Goal: Transaction & Acquisition: Purchase product/service

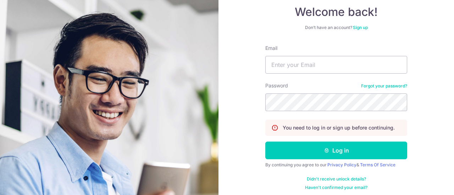
scroll to position [71, 0]
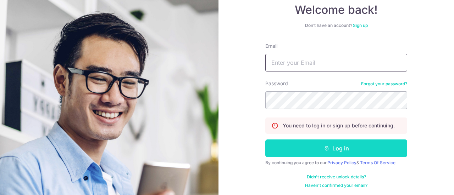
type input "alvinmh.tan@gmail.com"
click at [333, 151] on button "Log in" at bounding box center [336, 149] width 142 height 18
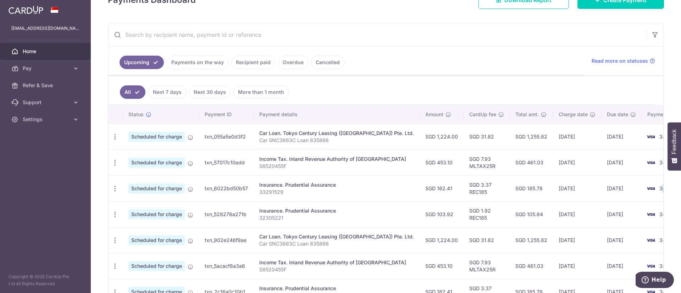
scroll to position [0, 8]
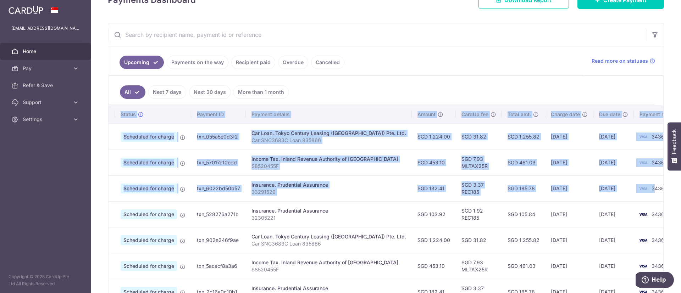
drag, startPoint x: 635, startPoint y: 191, endPoint x: 659, endPoint y: 188, distance: 24.0
click at [659, 188] on div "× Pause Schedule Pause all future payments in this series Pause just this one p…" at bounding box center [386, 146] width 590 height 293
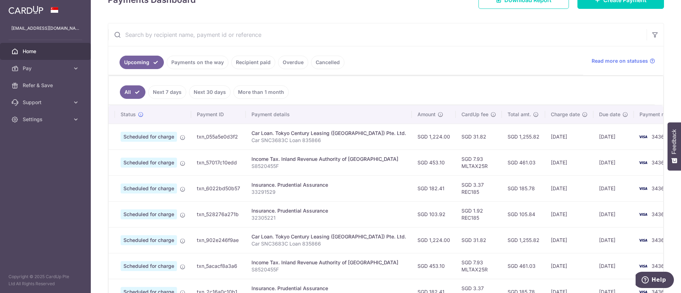
scroll to position [0, 0]
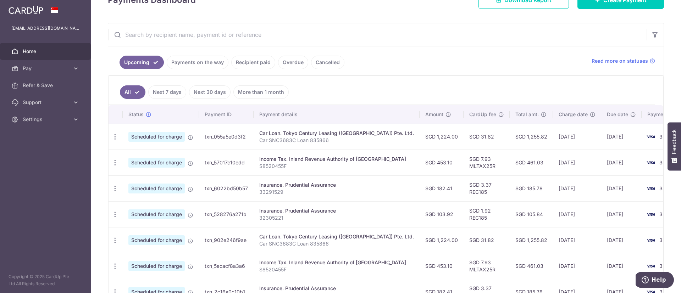
drag, startPoint x: 280, startPoint y: 182, endPoint x: 0, endPoint y: 149, distance: 282.0
click at [0, 149] on main "alvinmh.tan@gmail.com Home Pay Payments Recipients Cards Refer & Save Support F…" at bounding box center [340, 146] width 681 height 293
click at [341, 180] on td "Insurance. Prudential Assurance 33291529" at bounding box center [336, 188] width 166 height 26
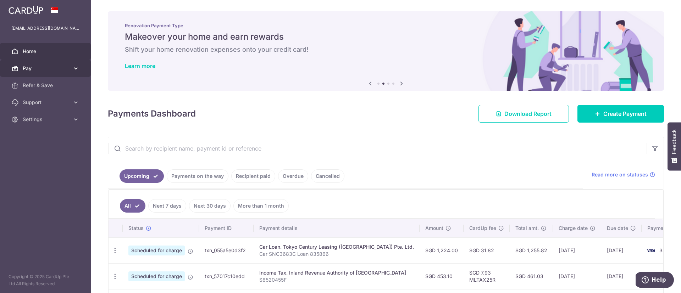
click at [54, 68] on span "Pay" at bounding box center [46, 68] width 47 height 7
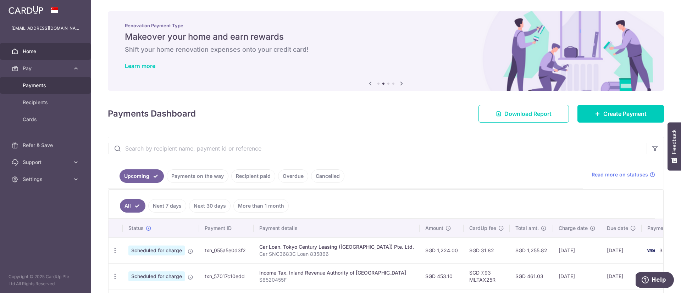
click at [50, 84] on span "Payments" at bounding box center [46, 85] width 47 height 7
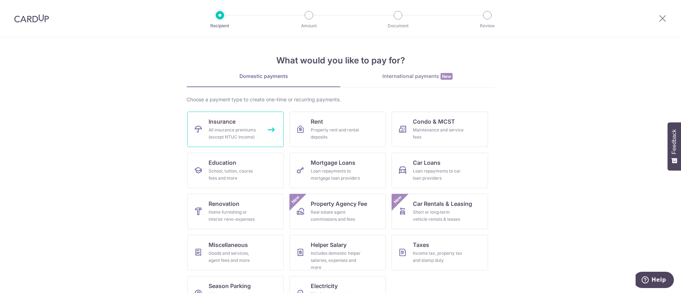
click at [242, 136] on div "All insurance premiums (except NTUC Income)" at bounding box center [233, 134] width 51 height 14
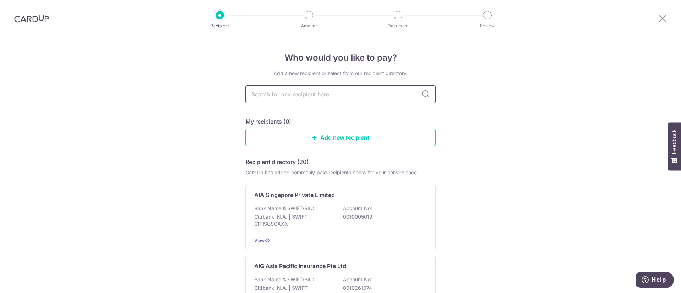
click at [278, 95] on input "text" at bounding box center [340, 94] width 190 height 18
type input "pr"
type input "prude"
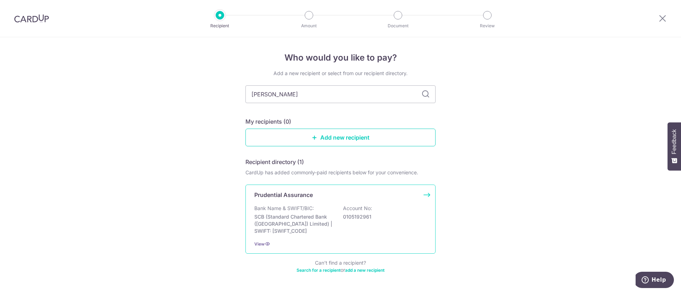
click at [307, 195] on p "Prudential Assurance" at bounding box center [283, 195] width 58 height 9
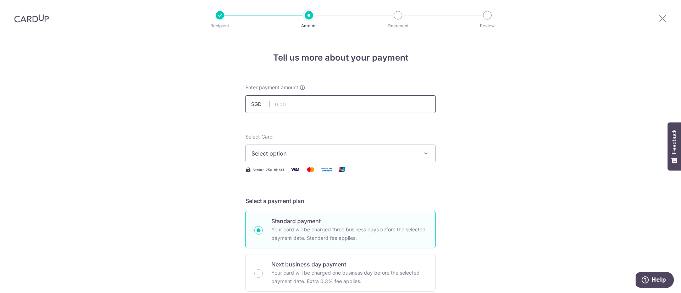
click at [317, 102] on input "text" at bounding box center [340, 104] width 190 height 18
type input "3,568.50"
click at [412, 154] on span "Select option" at bounding box center [333, 153] width 165 height 9
click at [312, 206] on span "**** 3436" at bounding box center [340, 204] width 178 height 9
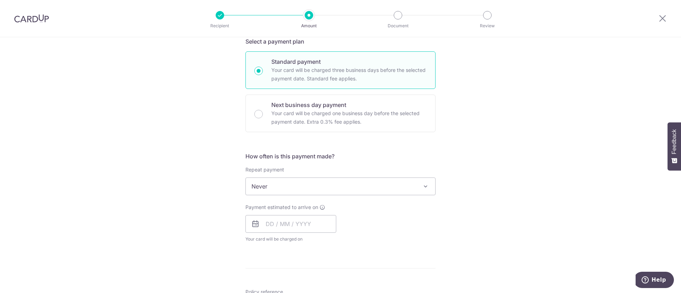
scroll to position [213, 0]
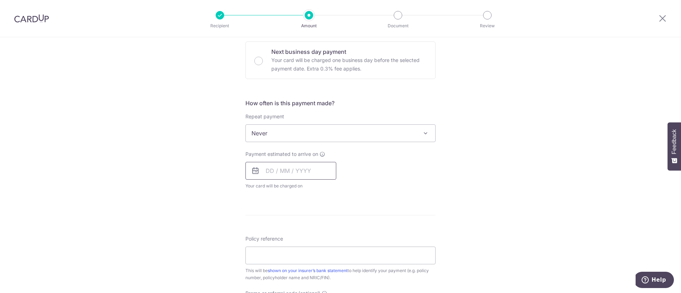
click at [272, 171] on input "text" at bounding box center [290, 171] width 91 height 18
click at [267, 175] on input "text" at bounding box center [290, 171] width 91 height 18
type input "0"
click at [273, 232] on table "Sun Mon Tue Wed Thu Fri Sat 1 2 3 4 5 6 7 8 9 10 11 12 13 14 15 16 17 18 19 20 …" at bounding box center [302, 242] width 99 height 85
click at [314, 236] on link "11" at bounding box center [316, 235] width 11 height 11
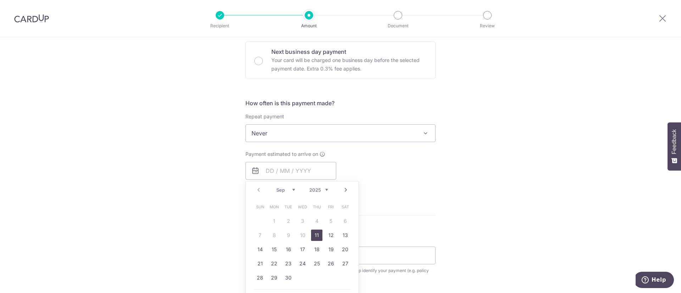
type input "11/09/2025"
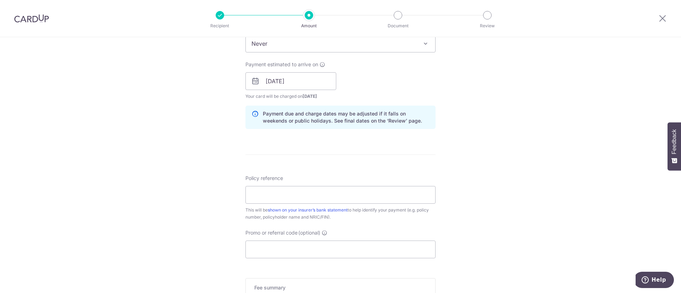
scroll to position [319, 0]
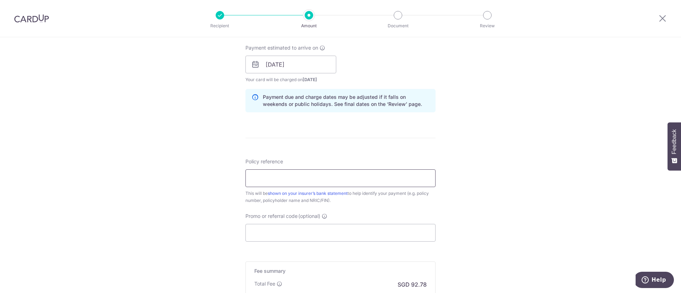
click at [418, 173] on input "Policy reference" at bounding box center [340, 178] width 190 height 18
type input "75545179"
click at [373, 228] on input "Promo or referral code (optional)" at bounding box center [340, 233] width 190 height 18
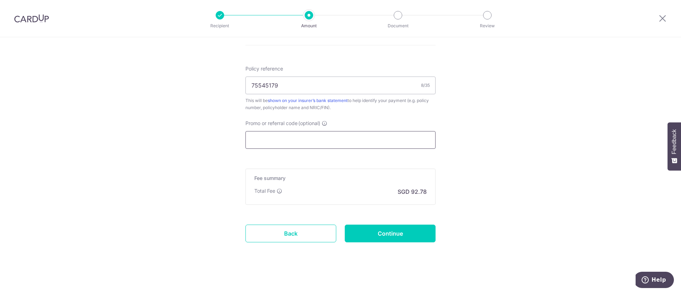
scroll to position [414, 0]
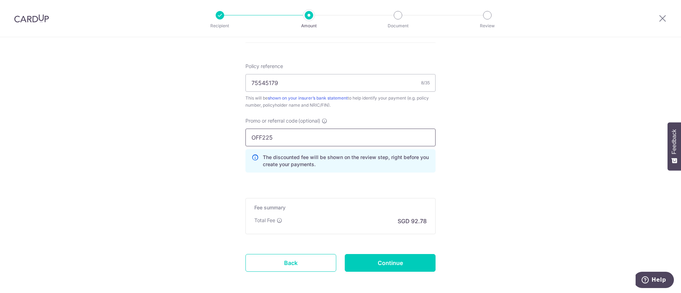
type input "OFF225"
click at [425, 175] on div "Promo or referral code (optional) OFF225 The discounted fee will be shown on th…" at bounding box center [340, 147] width 199 height 61
click at [379, 211] on h5 "Fee summary" at bounding box center [340, 207] width 172 height 7
click at [329, 84] on input "75545179" at bounding box center [340, 83] width 190 height 18
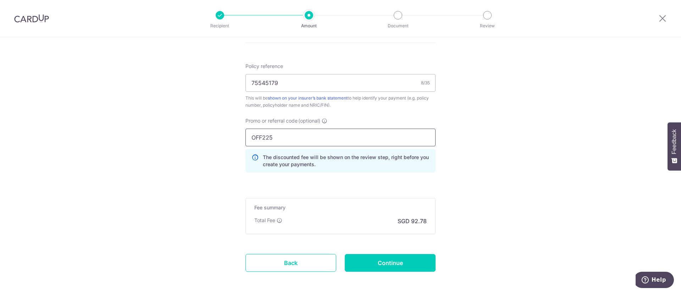
click at [397, 137] on input "OFF225" at bounding box center [340, 138] width 190 height 18
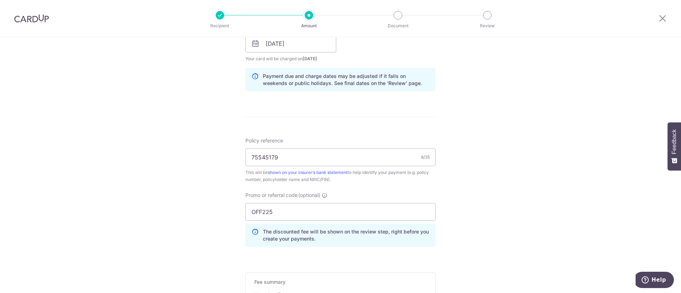
scroll to position [446, 0]
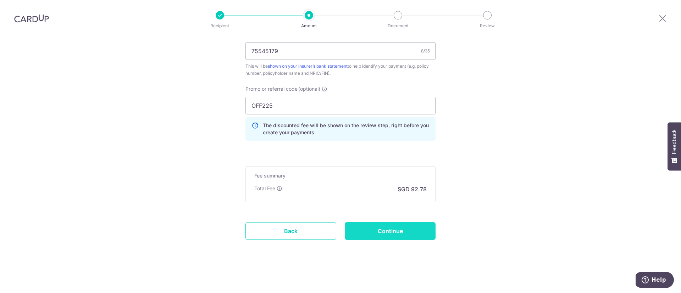
click at [404, 229] on input "Continue" at bounding box center [390, 231] width 91 height 18
type input "Create Schedule"
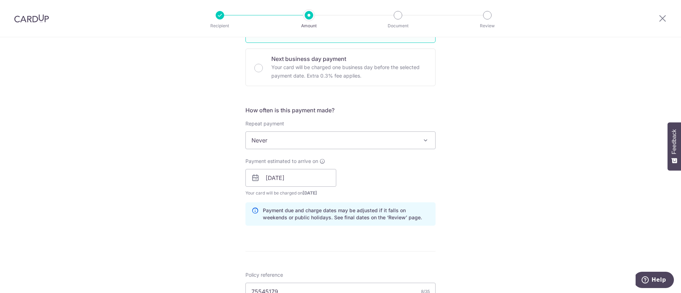
scroll to position [180, 0]
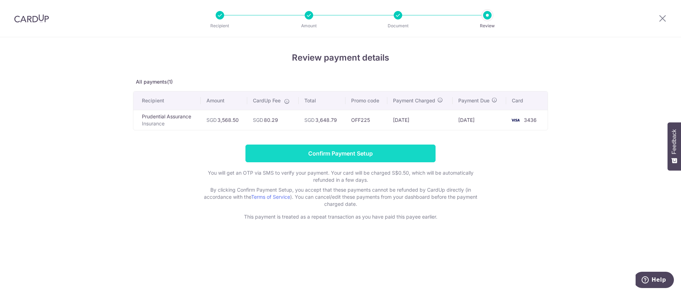
click at [326, 147] on input "Confirm Payment Setup" at bounding box center [340, 154] width 190 height 18
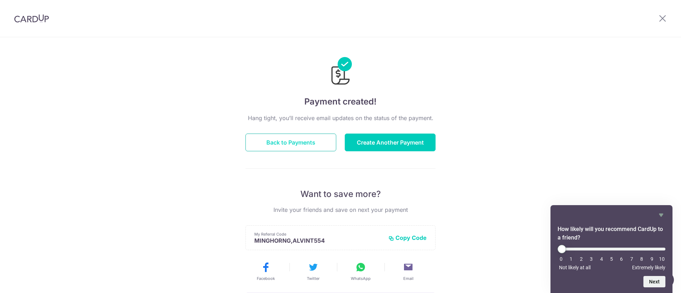
click at [300, 146] on button "Back to Payments" at bounding box center [290, 143] width 91 height 18
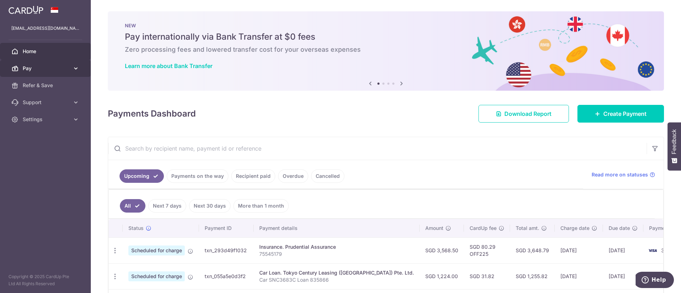
click at [32, 69] on span "Pay" at bounding box center [46, 68] width 47 height 7
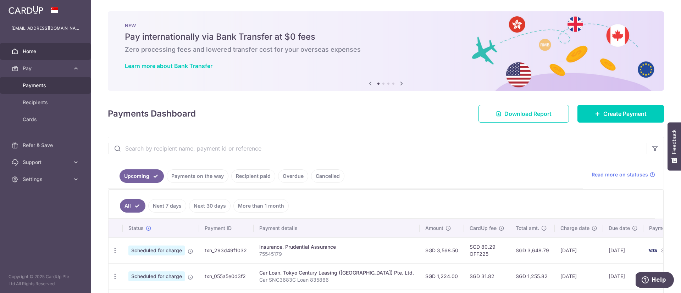
click at [30, 88] on span "Payments" at bounding box center [46, 85] width 47 height 7
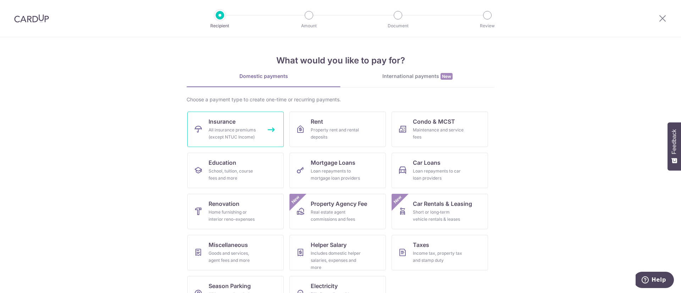
click at [245, 127] on div "All insurance premiums (except NTUC Income)" at bounding box center [233, 134] width 51 height 14
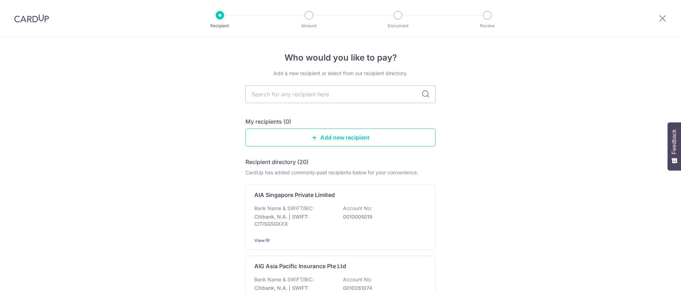
click at [335, 99] on input "text" at bounding box center [340, 94] width 190 height 18
type input "prud"
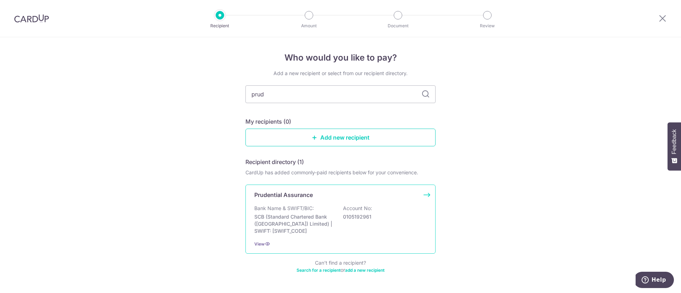
click at [298, 194] on p "Prudential Assurance" at bounding box center [283, 195] width 58 height 9
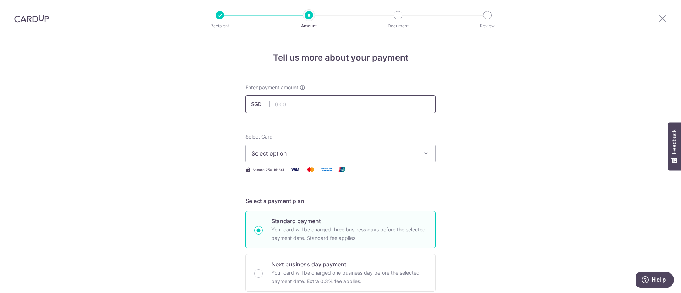
click at [303, 99] on input "text" at bounding box center [340, 104] width 190 height 18
type input "1,836.55"
click at [286, 156] on span "Select option" at bounding box center [333, 153] width 165 height 9
click at [292, 199] on link "**** 3436" at bounding box center [340, 204] width 189 height 17
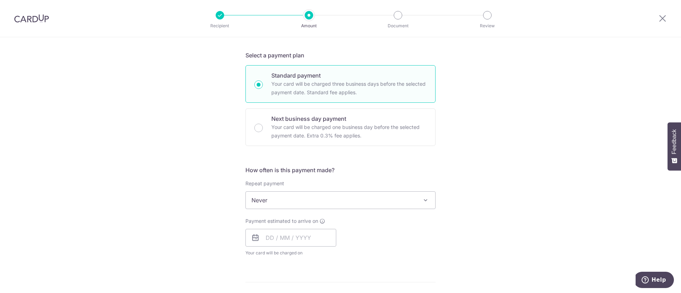
scroll to position [160, 0]
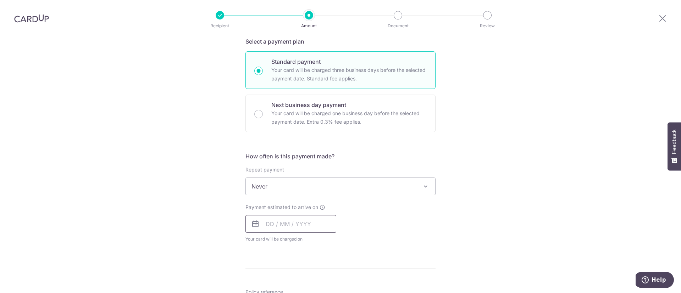
click at [291, 227] on input "text" at bounding box center [290, 224] width 91 height 18
click at [313, 285] on link "11" at bounding box center [316, 288] width 11 height 11
type input "[DATE]"
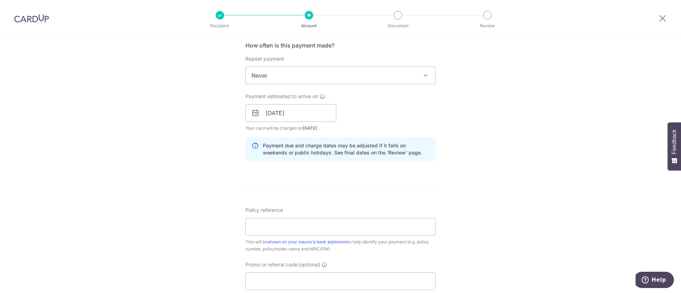
scroll to position [319, 0]
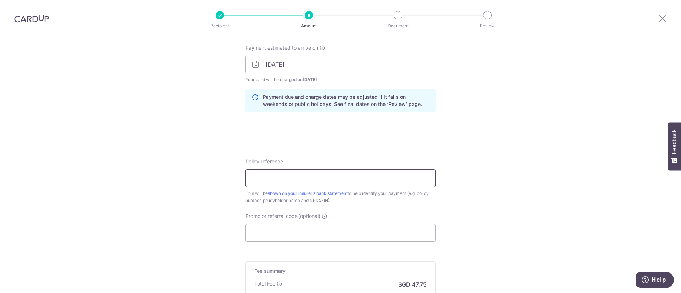
click at [316, 183] on input "Policy reference" at bounding box center [340, 178] width 190 height 18
click at [520, 189] on div "Tell us more about your payment Enter payment amount SGD 1,836.55 1836.55 Selec…" at bounding box center [340, 53] width 681 height 670
click at [318, 177] on input "75545231" at bounding box center [340, 178] width 190 height 18
type input "75545231 [PERSON_NAME]"
click at [307, 230] on input "Promo or referral code (optional)" at bounding box center [340, 233] width 190 height 18
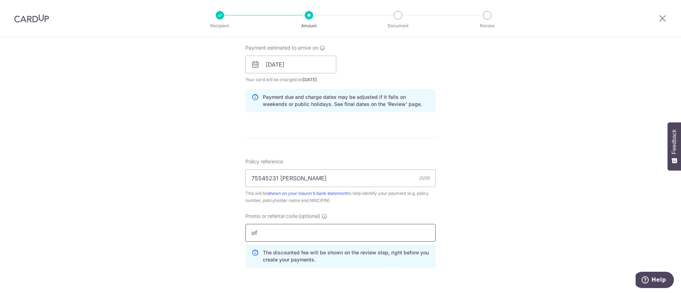
type input "o"
type input "OFF225"
click at [489, 224] on div "Tell us more about your payment Enter payment amount SGD 1,836.55 1836.55 Selec…" at bounding box center [340, 69] width 681 height 702
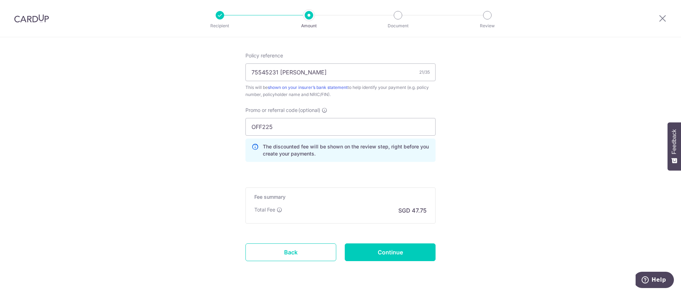
scroll to position [425, 0]
click at [404, 255] on input "Continue" at bounding box center [390, 252] width 91 height 18
type input "Create Schedule"
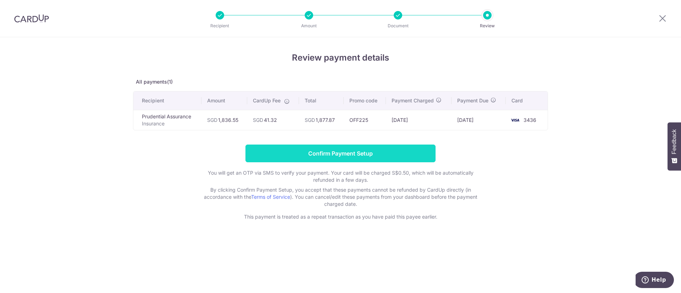
click at [340, 155] on input "Confirm Payment Setup" at bounding box center [340, 154] width 190 height 18
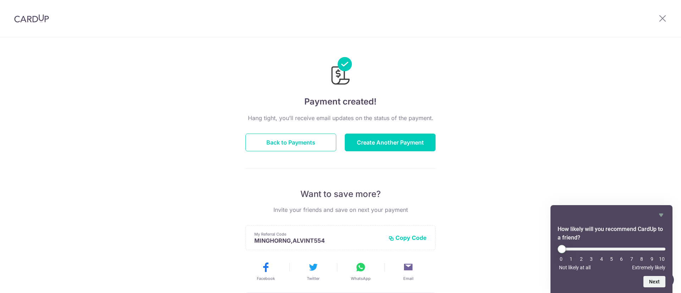
click at [177, 66] on div "Payment created! Hang tight, you’ll receive email updates on the status of the …" at bounding box center [340, 226] width 681 height 379
click at [30, 22] on img at bounding box center [31, 18] width 35 height 9
